Goal: Task Accomplishment & Management: Complete application form

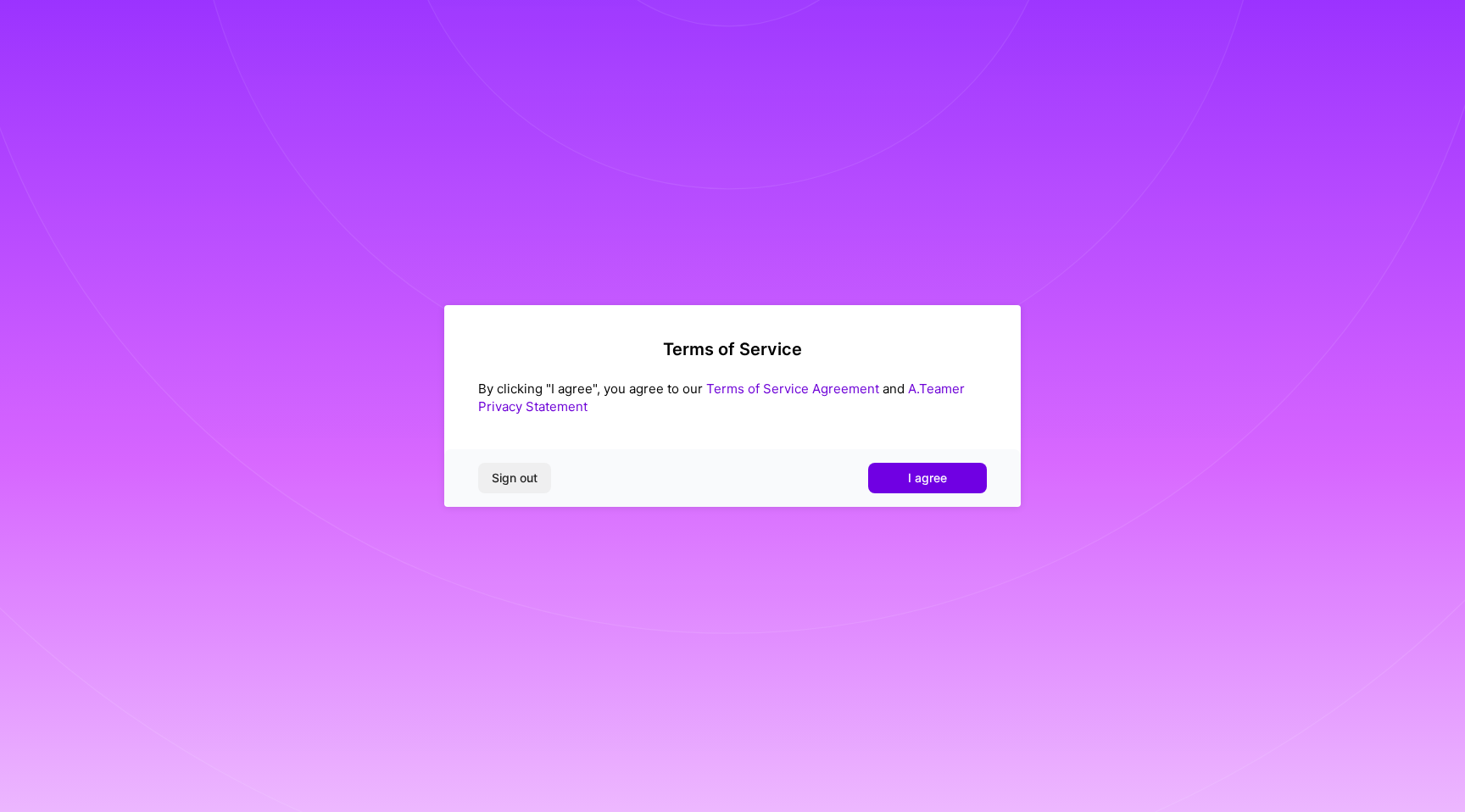
click at [921, 498] on div "Sign out I agree" at bounding box center [733, 479] width 577 height 57
click at [921, 479] on span "I agree" at bounding box center [927, 479] width 39 height 17
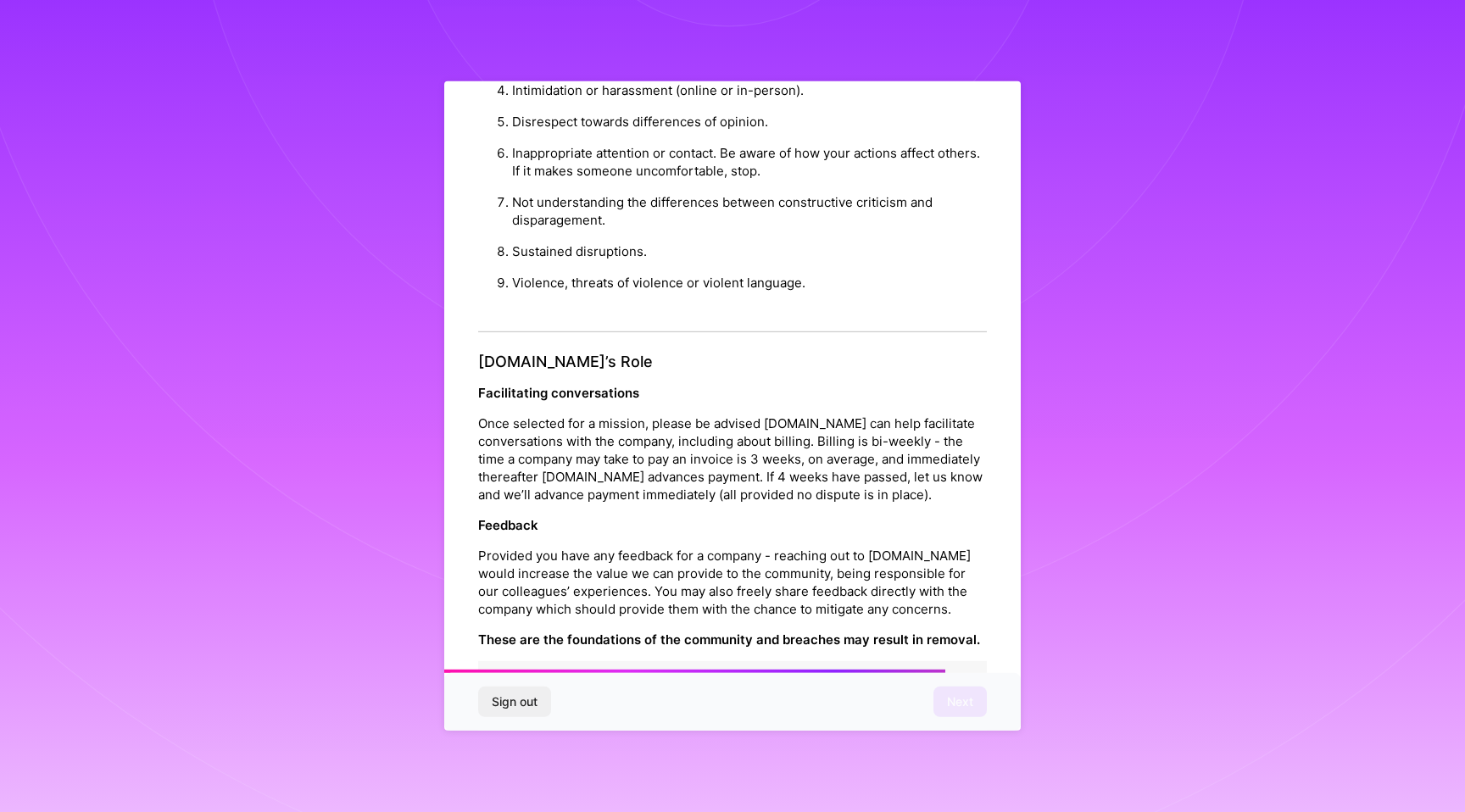
scroll to position [1673, 0]
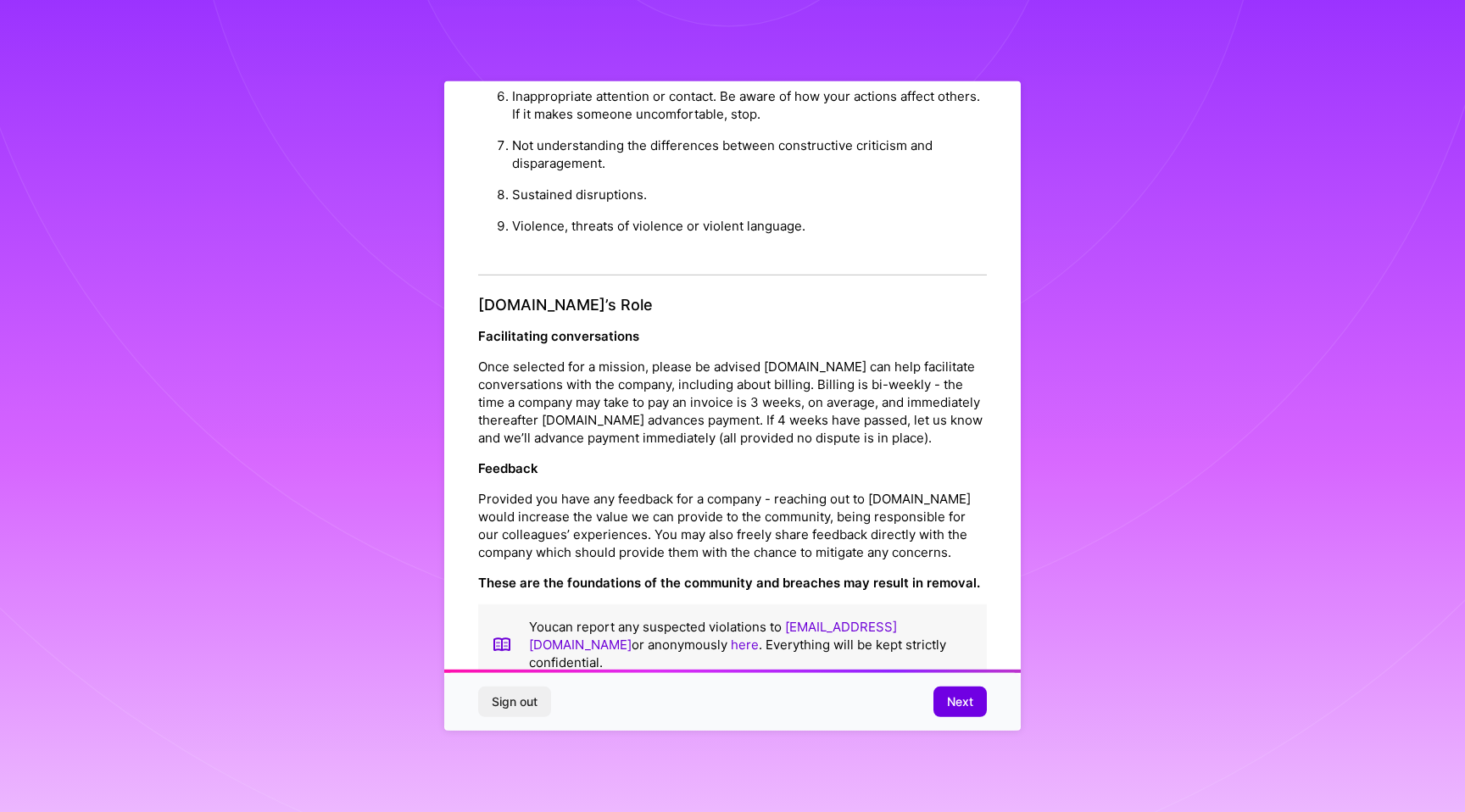
click at [939, 705] on button "Next" at bounding box center [960, 702] width 54 height 30
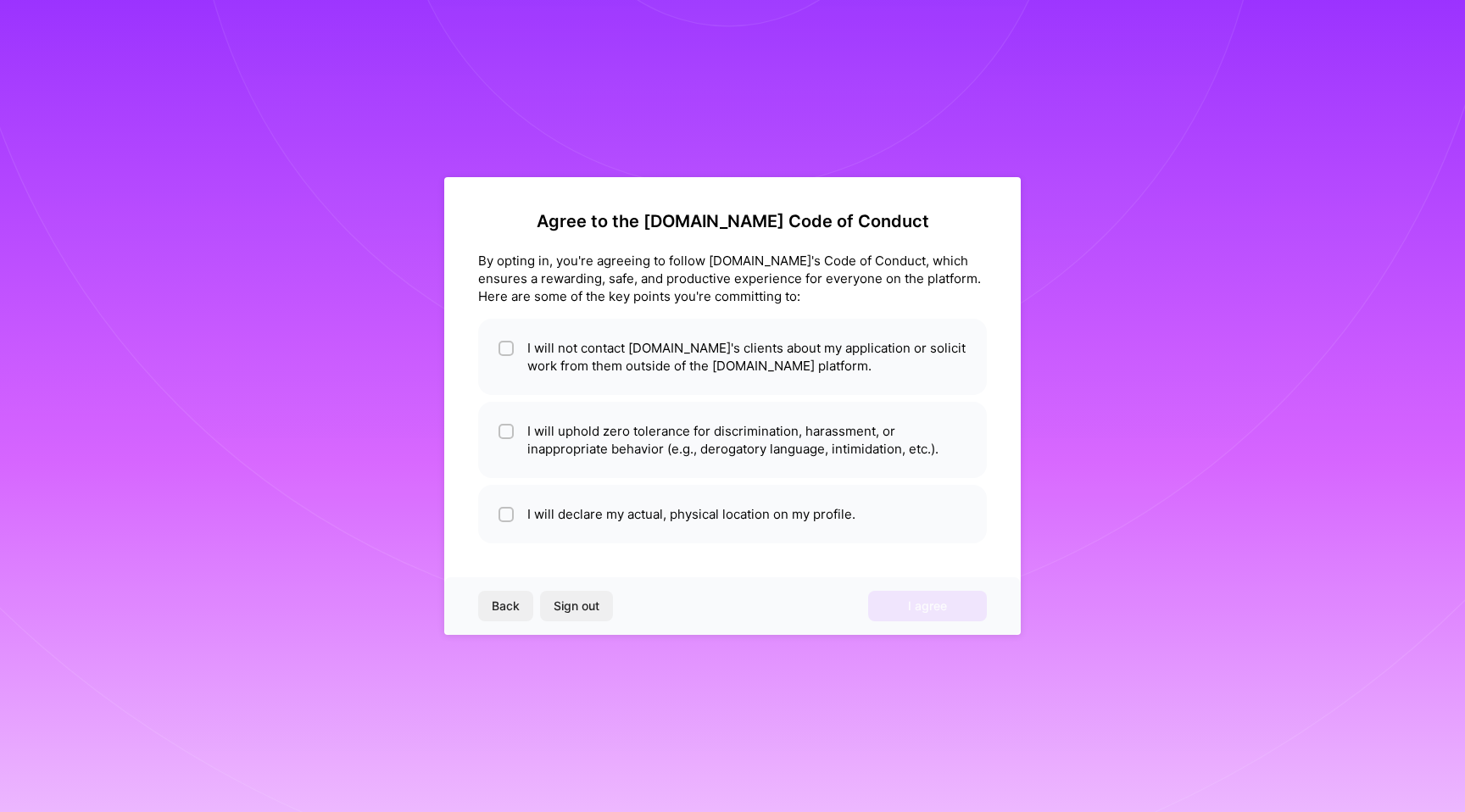
scroll to position [0, 0]
click at [801, 365] on li "I will not contact [DOMAIN_NAME]'s clients about my application or solicit work…" at bounding box center [733, 357] width 509 height 76
checkbox input "true"
click at [803, 447] on li "I will uphold zero tolerance for discrimination, harassment, or inappropriate b…" at bounding box center [733, 440] width 509 height 76
checkbox input "true"
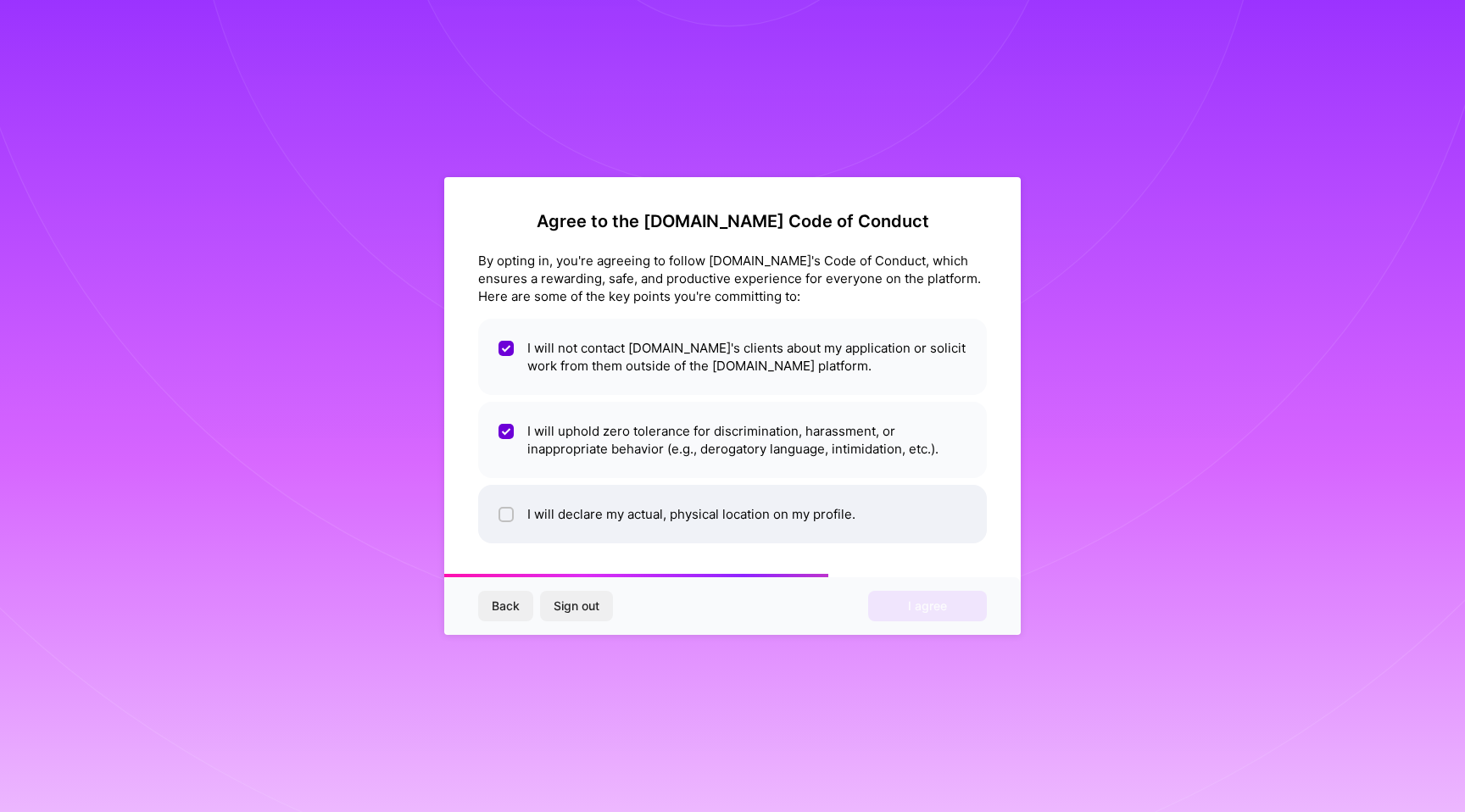
click at [801, 509] on li "I will declare my actual, physical location on my profile." at bounding box center [733, 514] width 509 height 58
checkbox input "true"
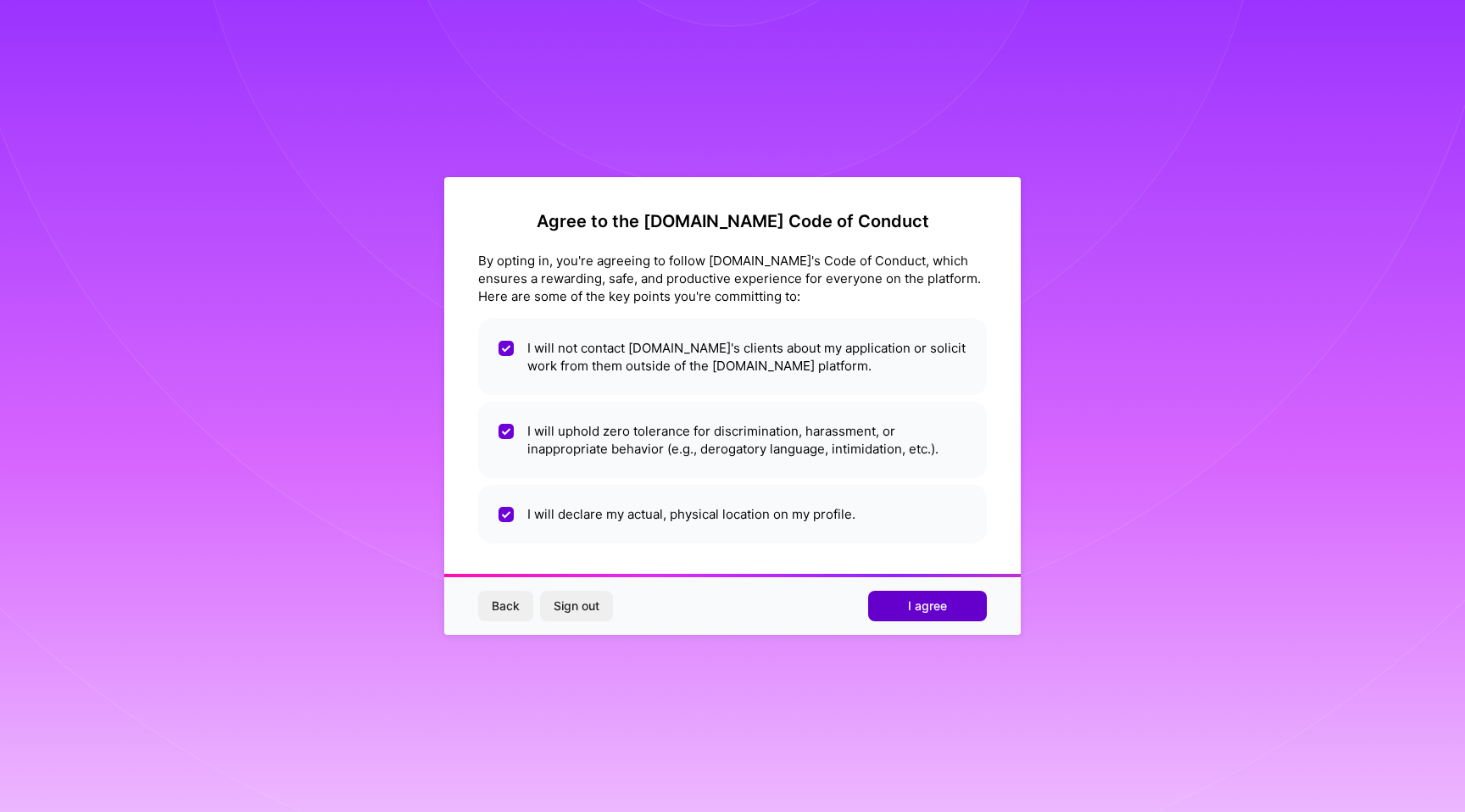
click at [884, 612] on button "I agree" at bounding box center [927, 606] width 119 height 30
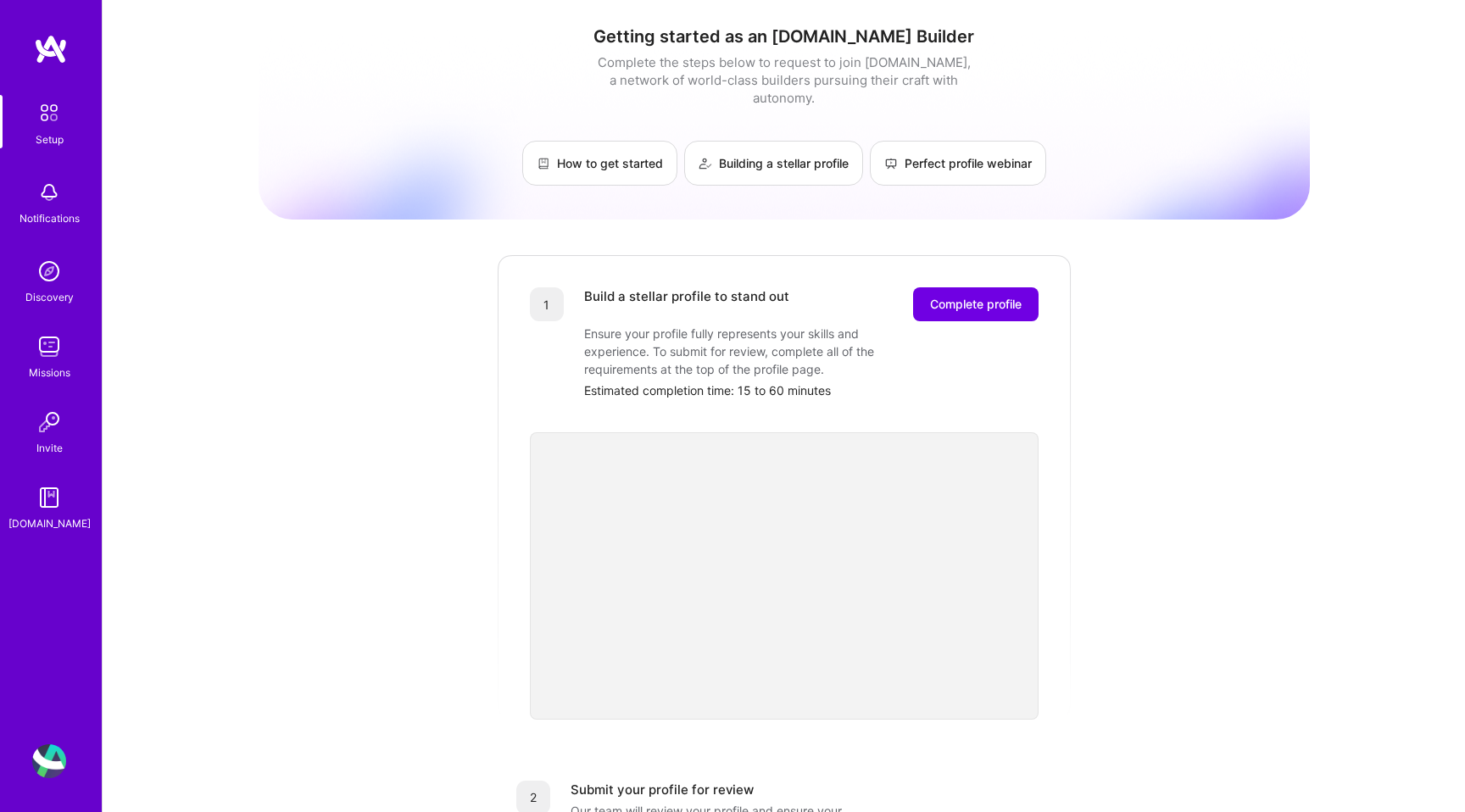
click at [933, 703] on div "1 Build a stellar profile to stand out Complete profile Ensure your profile ful…" at bounding box center [784, 759] width 577 height 1011
click at [322, 635] on div "Getting started as an [DOMAIN_NAME] Builder Complete the steps below to request…" at bounding box center [784, 663] width 1052 height 1299
click at [520, 536] on div "1 Build a stellar profile to stand out Complete profile Ensure your profile ful…" at bounding box center [784, 486] width 577 height 466
click at [935, 287] on button "Complete profile" at bounding box center [976, 304] width 126 height 34
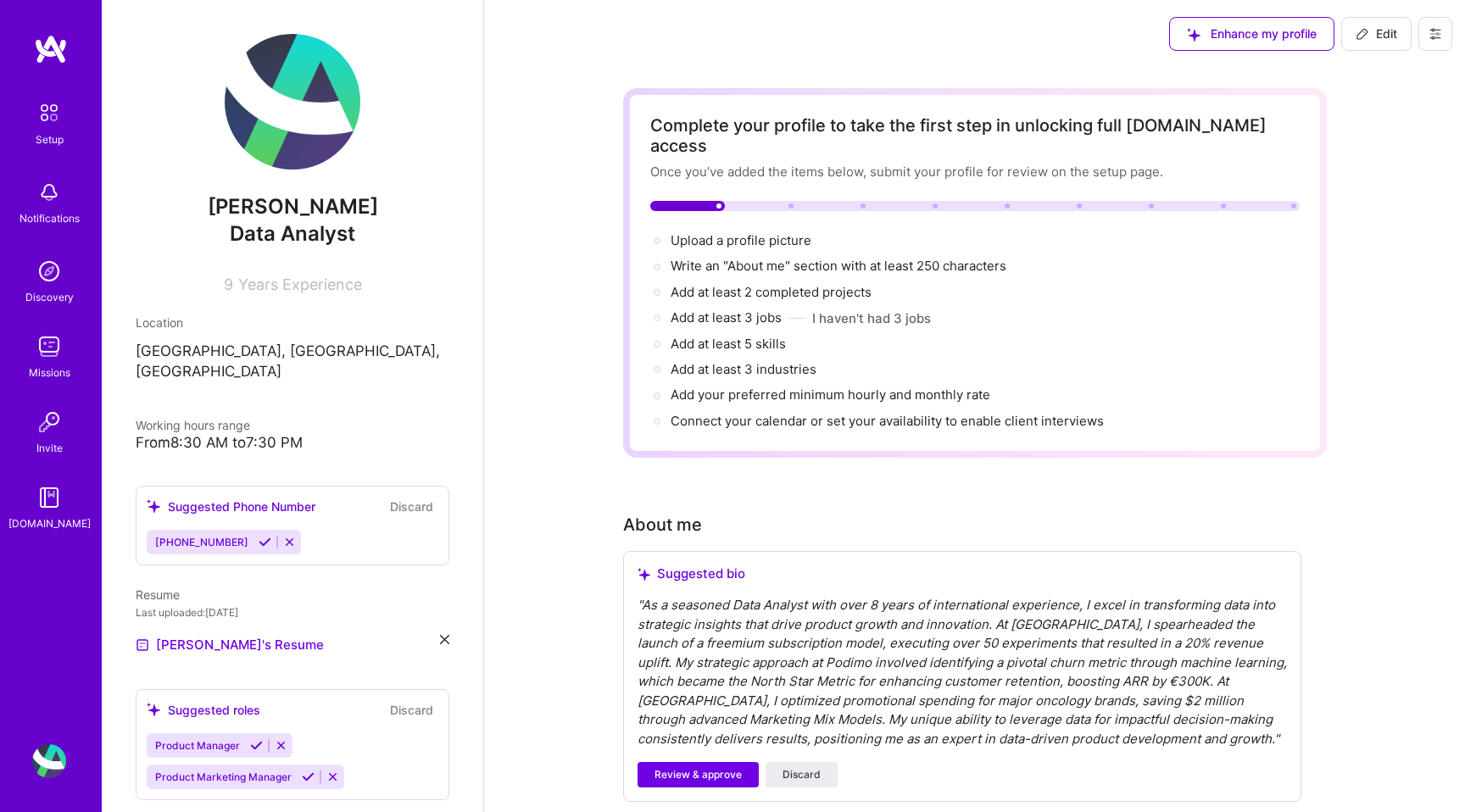
click at [270, 237] on span "Data Analyst" at bounding box center [293, 234] width 126 height 24
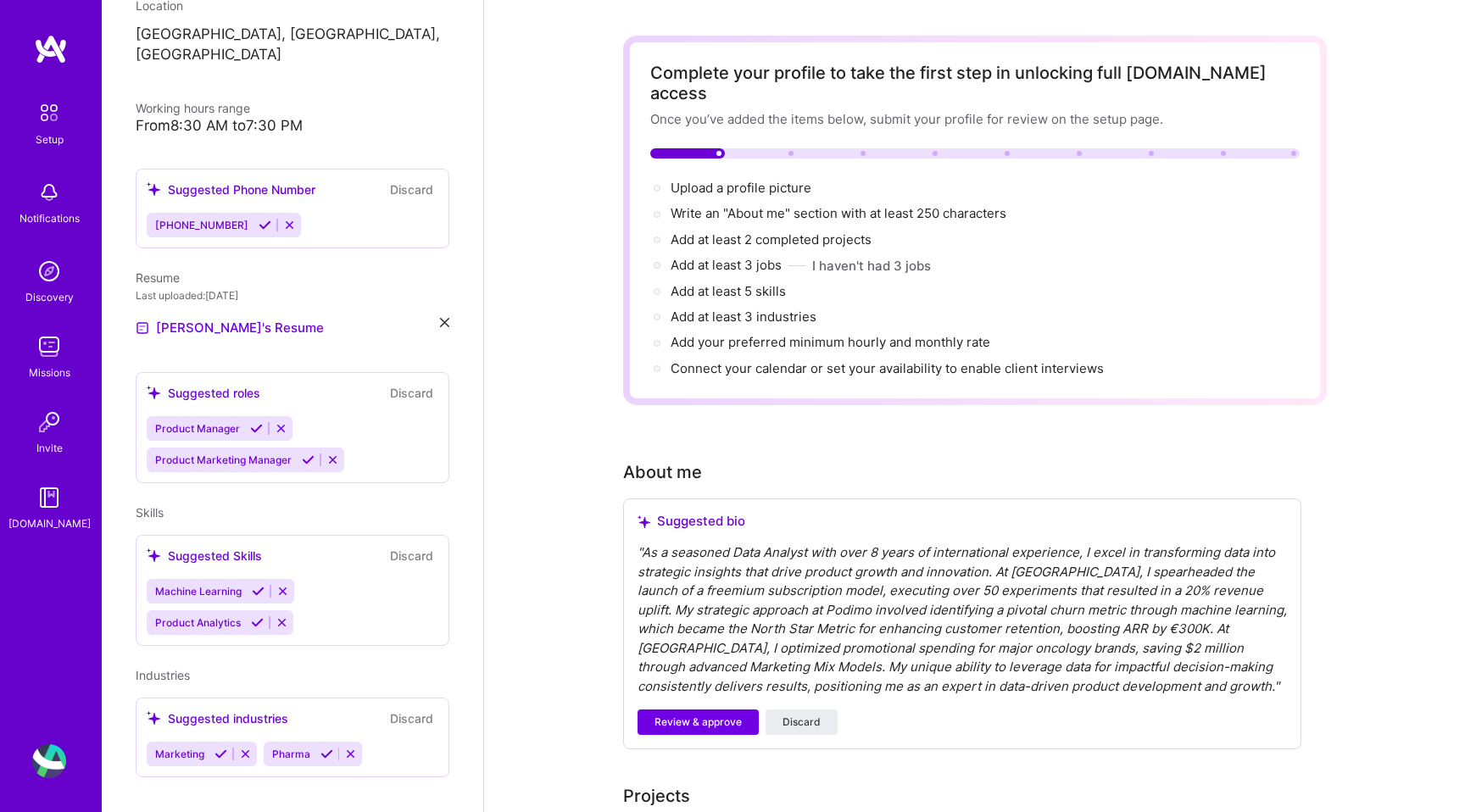
scroll to position [54, 0]
click at [345, 748] on icon at bounding box center [350, 754] width 13 height 13
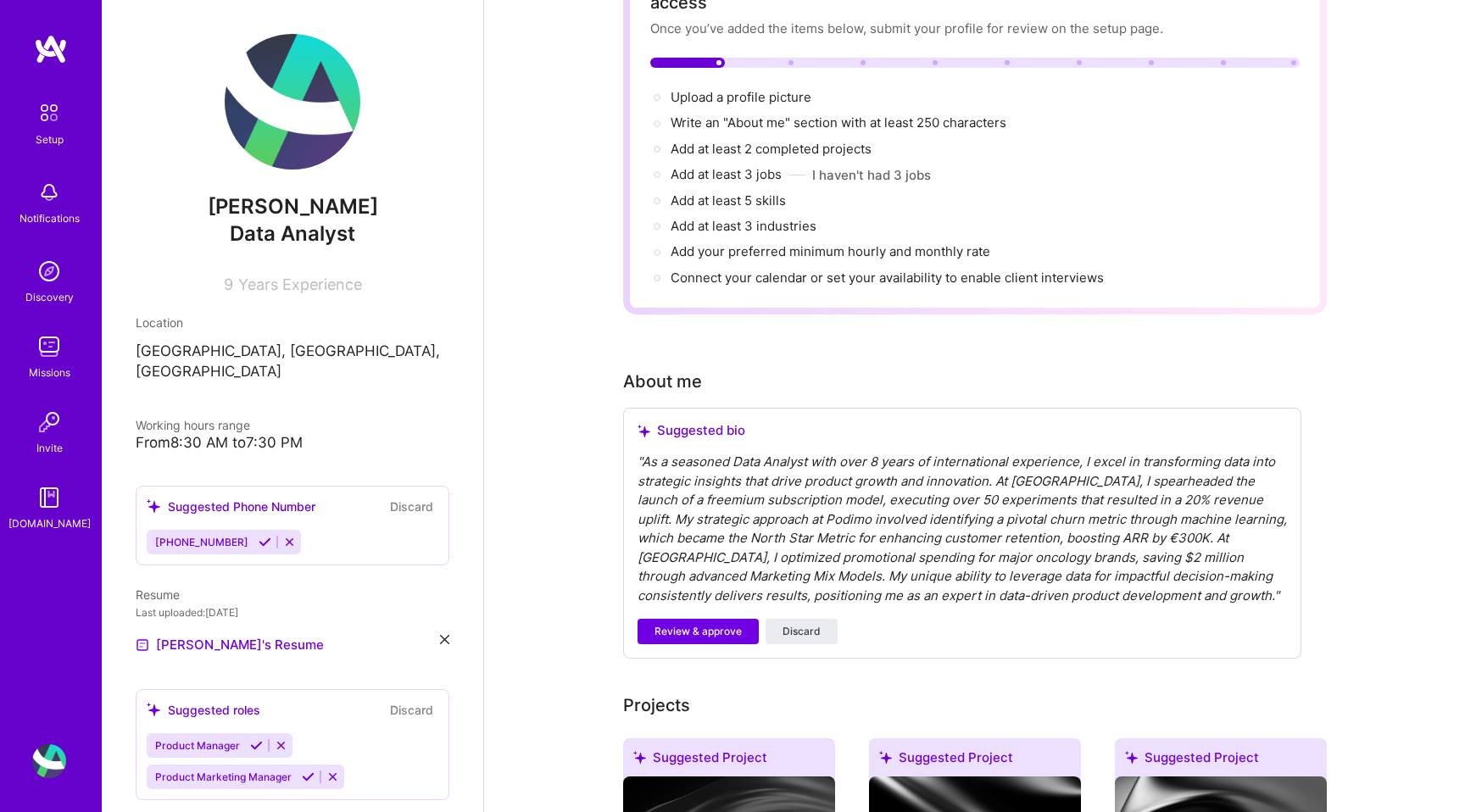
scroll to position [28, 0]
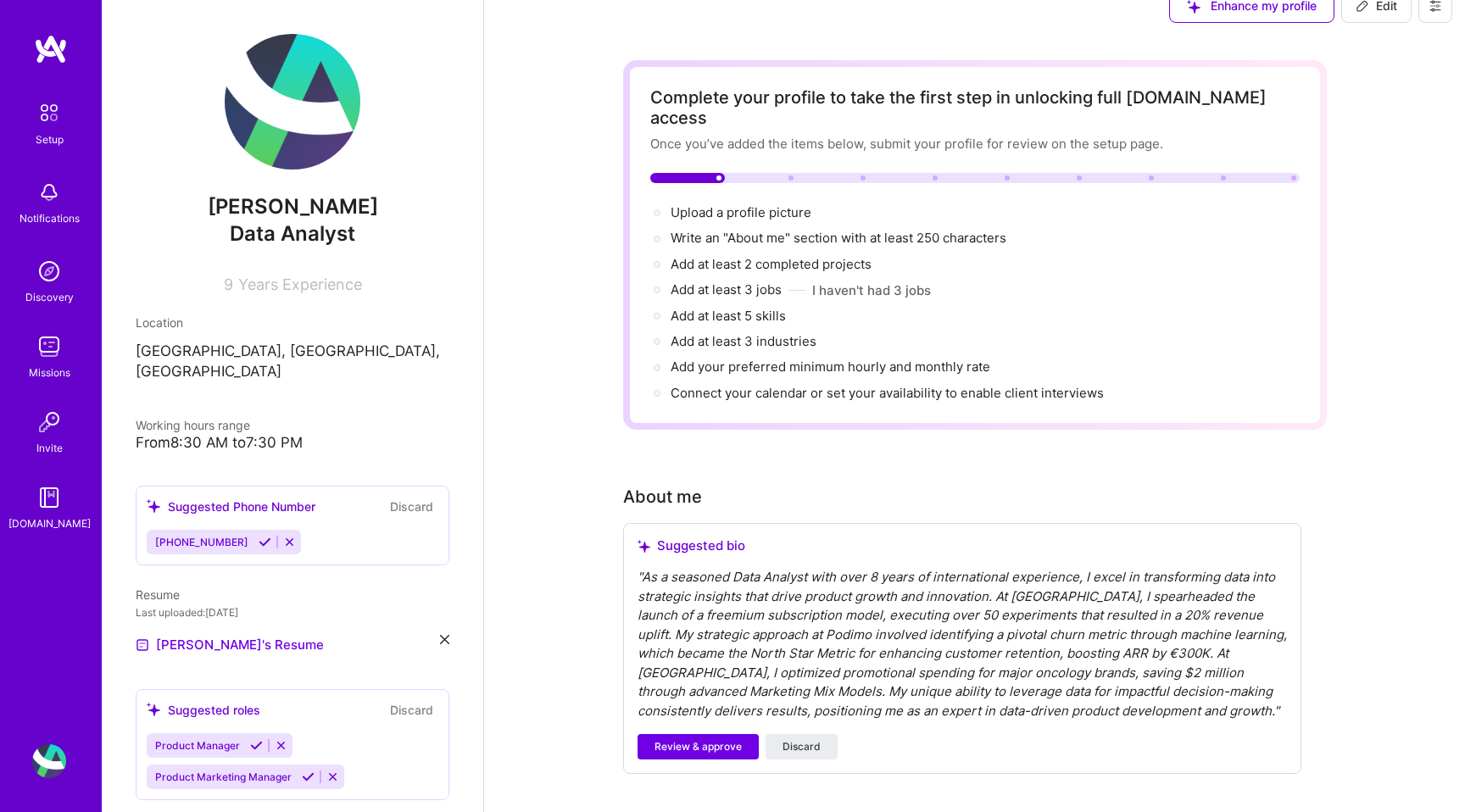
click at [59, 352] on img at bounding box center [49, 347] width 34 height 34
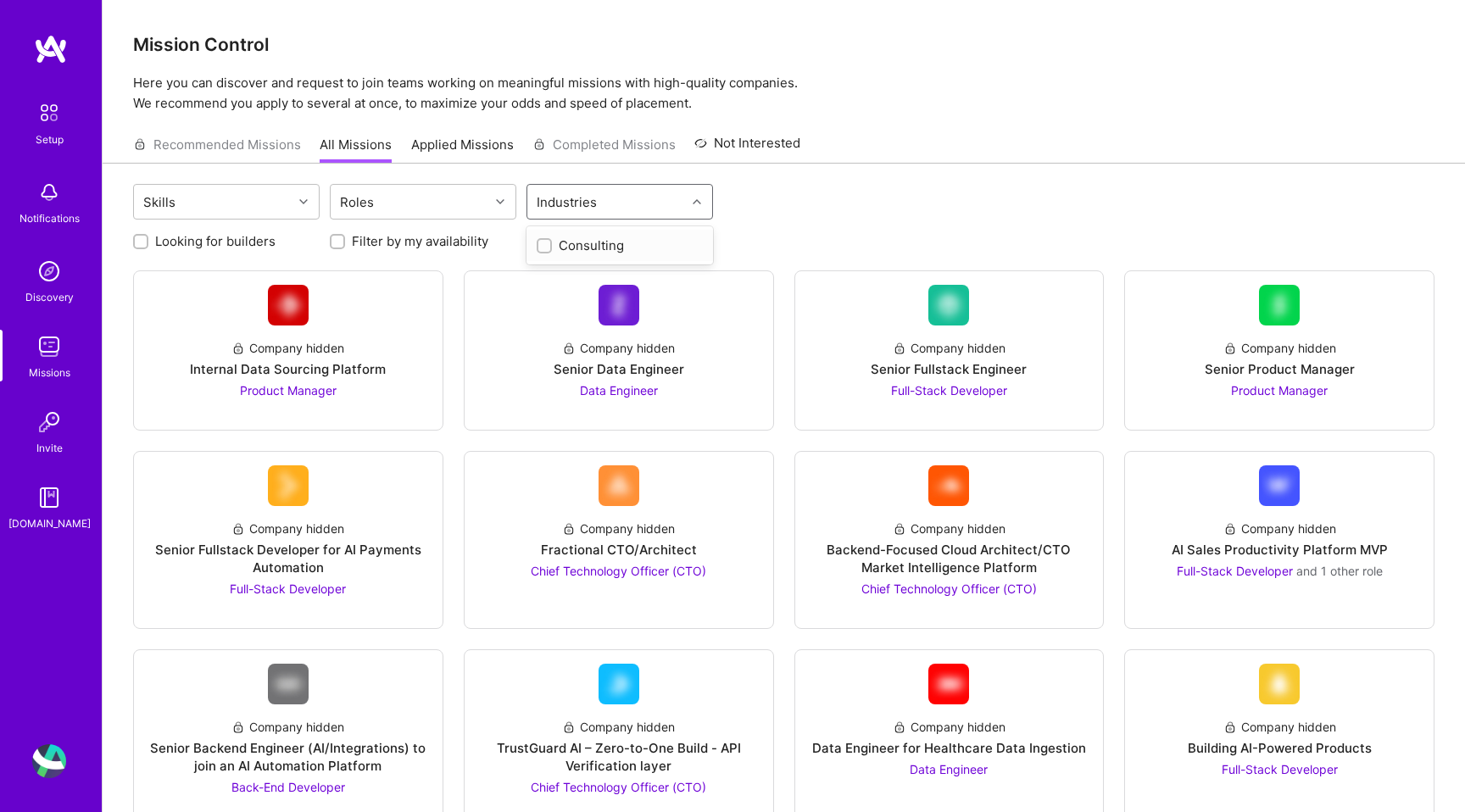
click at [612, 216] on div "Industries" at bounding box center [606, 201] width 159 height 34
click at [637, 201] on div "Industries" at bounding box center [606, 201] width 159 height 34
click at [789, 220] on div "Skills Roles Industries" at bounding box center [783, 204] width 1302 height 40
click at [627, 386] on span "Data Engineer" at bounding box center [619, 390] width 78 height 15
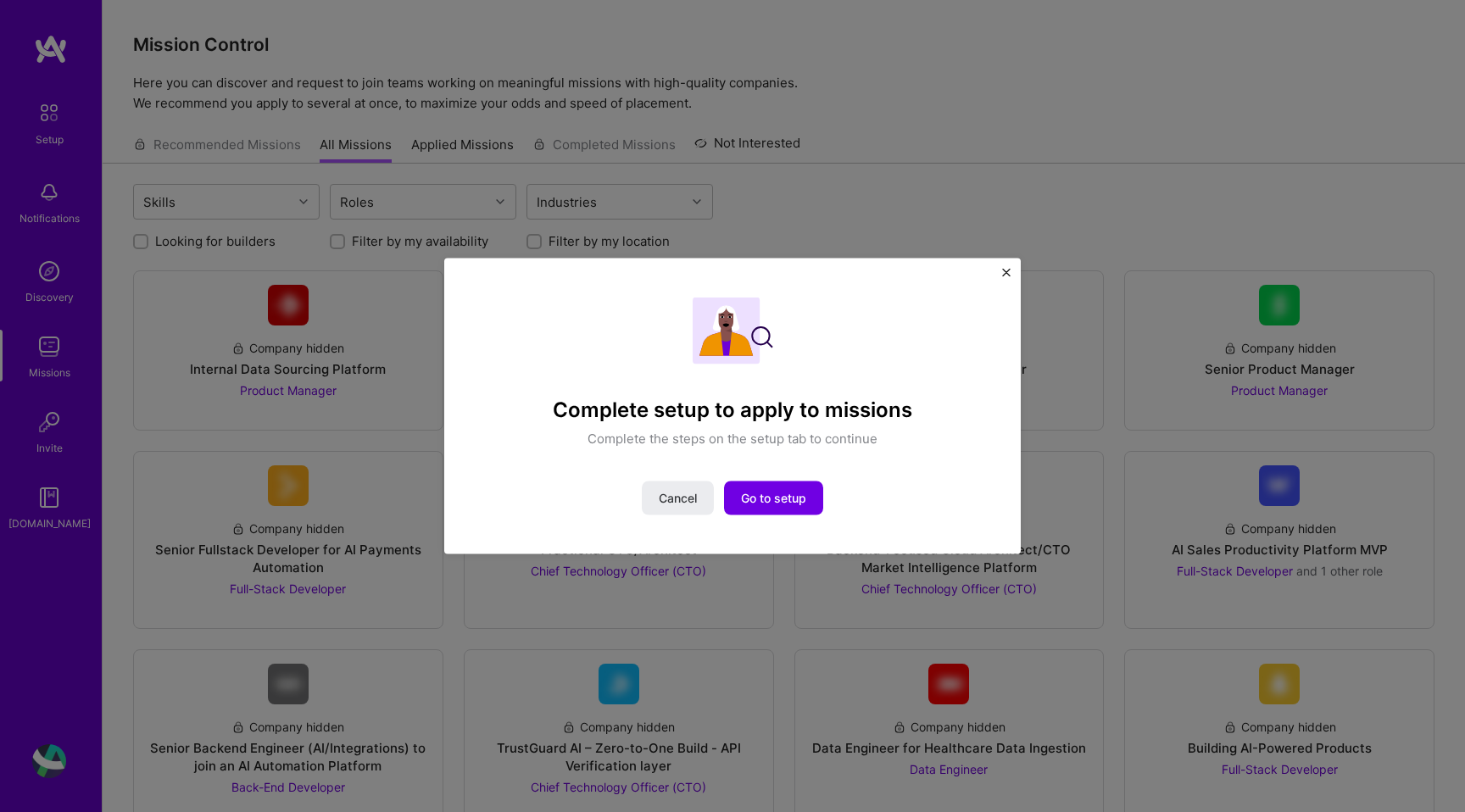
click at [1002, 273] on img "Close" at bounding box center [1006, 274] width 9 height 9
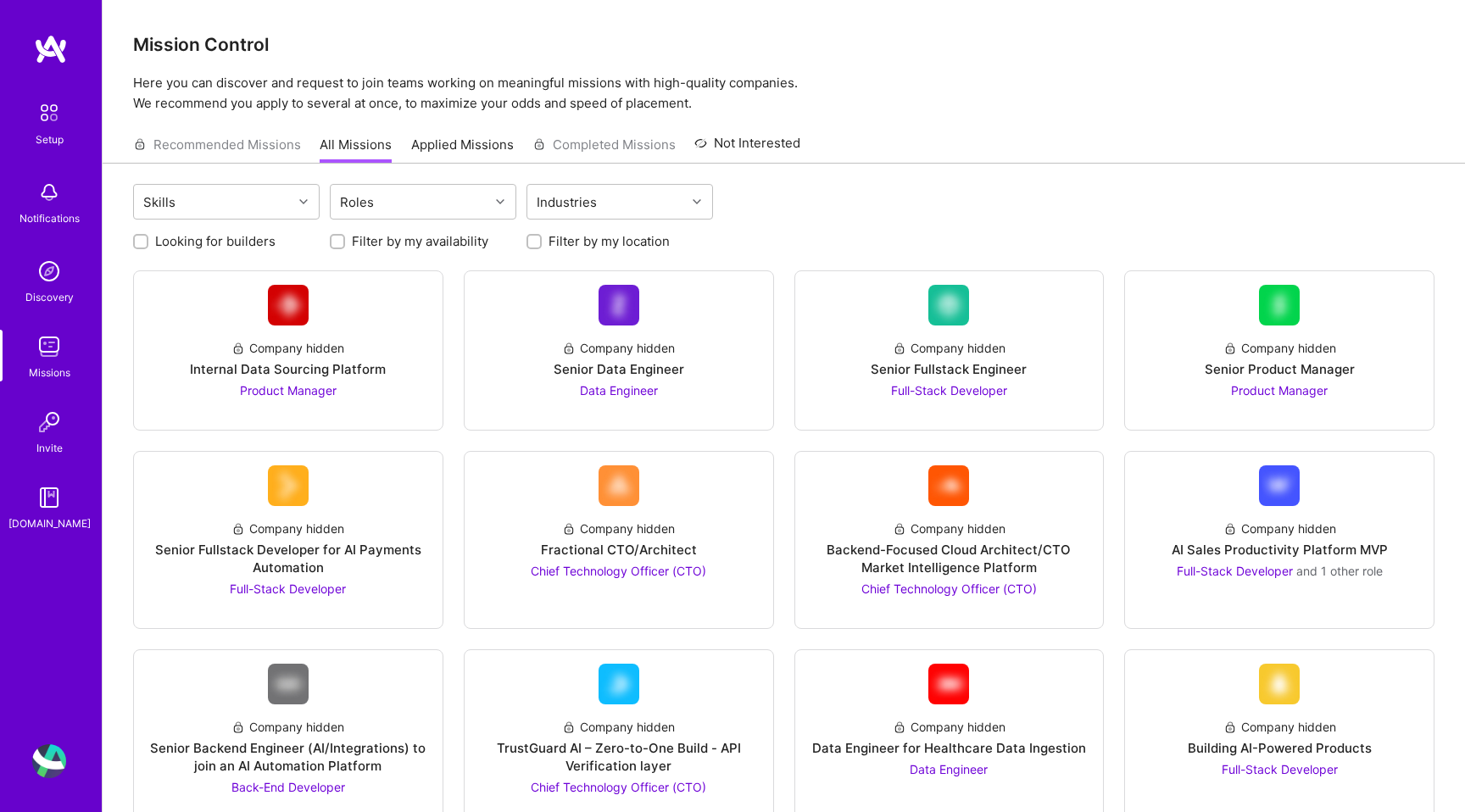
click at [275, 138] on div "Recommended Missions All Missions Applied Missions Completed Missions Not Inter…" at bounding box center [466, 144] width 667 height 36
click at [432, 149] on link "Applied Missions" at bounding box center [463, 149] width 102 height 28
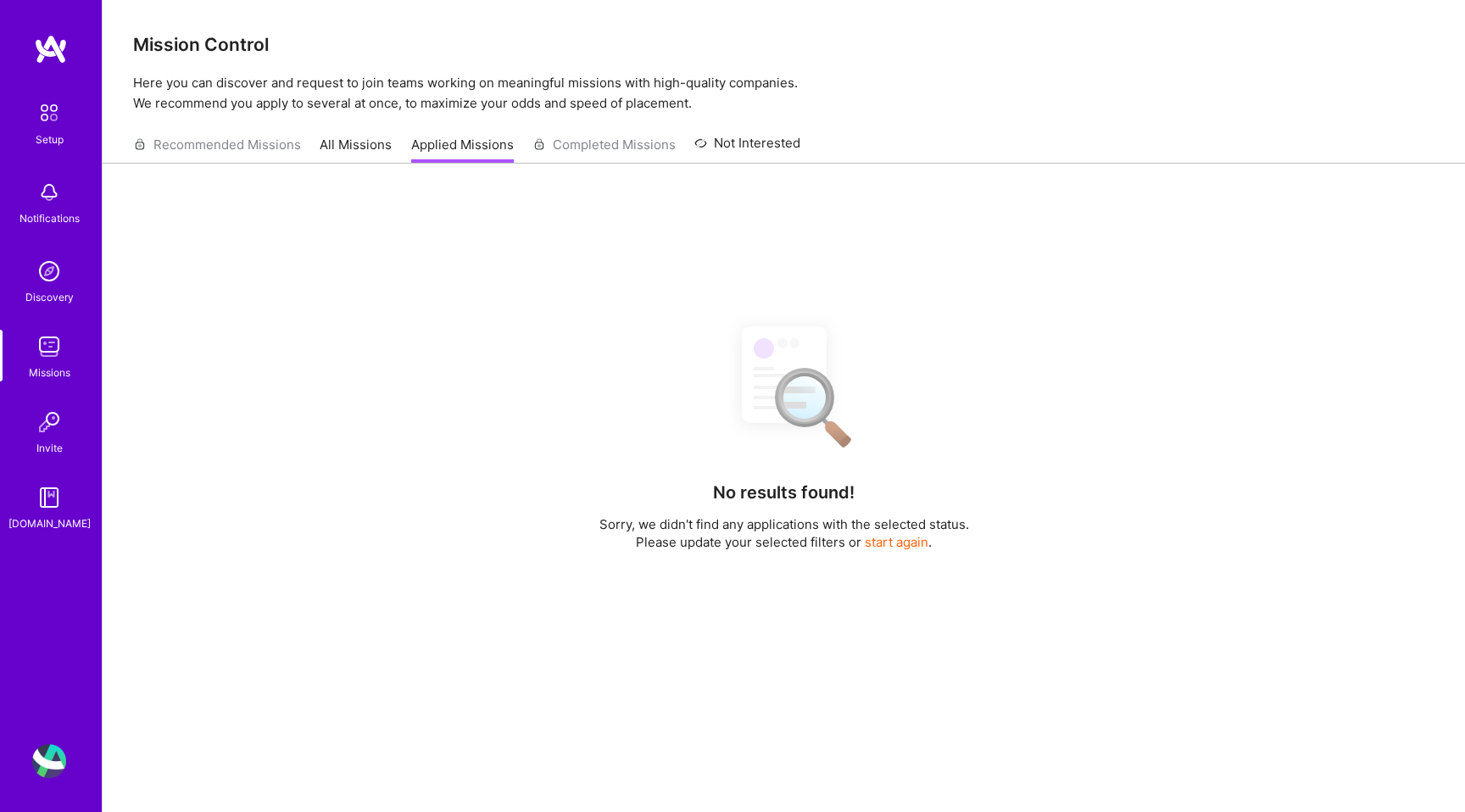
click at [345, 155] on link "All Missions" at bounding box center [355, 149] width 72 height 28
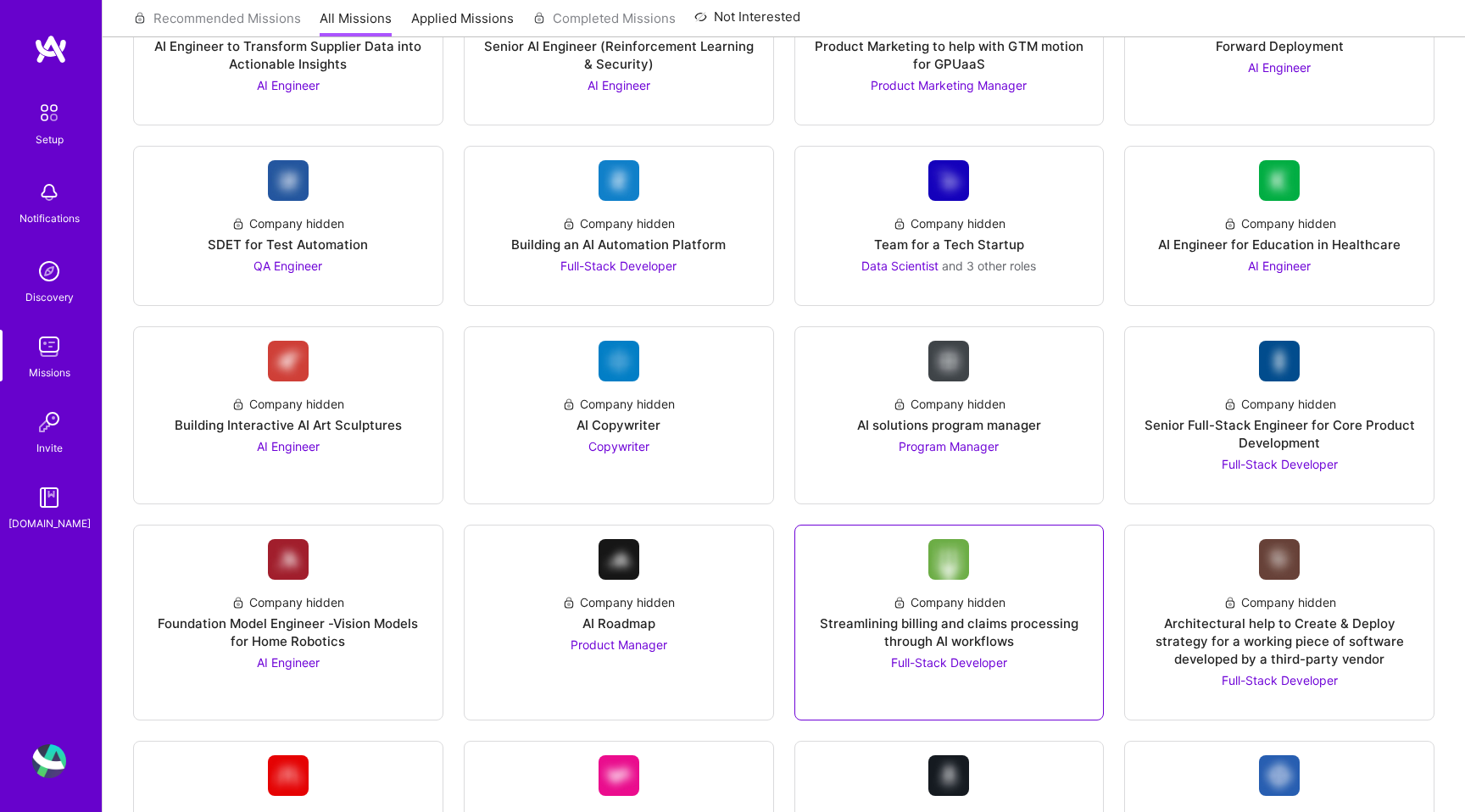
scroll to position [968, 0]
